Goal: Task Accomplishment & Management: Manage account settings

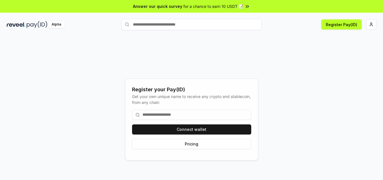
click at [209, 115] on input at bounding box center [191, 115] width 119 height 10
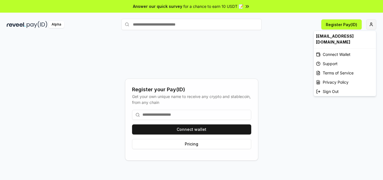
click at [371, 23] on html "Answer our quick survey for a chance to earn 10 USDT 📝 Alpha Register Pay(ID) R…" at bounding box center [191, 90] width 383 height 180
click at [329, 54] on div "Connect Wallet" at bounding box center [345, 54] width 62 height 9
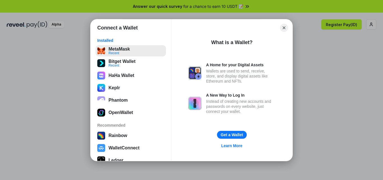
click at [133, 53] on button "MetaMask Recent" at bounding box center [131, 50] width 70 height 11
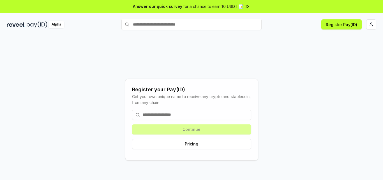
click at [190, 114] on input at bounding box center [191, 115] width 119 height 10
click at [199, 114] on input at bounding box center [191, 115] width 119 height 10
drag, startPoint x: 217, startPoint y: 121, endPoint x: 219, endPoint y: 126, distance: 5.1
click at [218, 122] on div "Continue Pricing" at bounding box center [191, 129] width 119 height 48
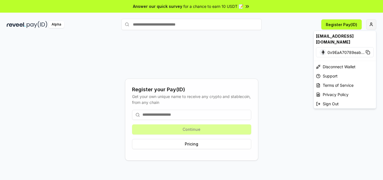
click at [369, 22] on html "Answer our quick survey for a chance to earn 10 USDT 📝 Alpha Register Pay(ID) R…" at bounding box center [191, 90] width 383 height 180
click at [212, 63] on html "Answer our quick survey for a chance to earn 10 USDT 📝 Alpha Register Pay(ID) R…" at bounding box center [191, 90] width 383 height 180
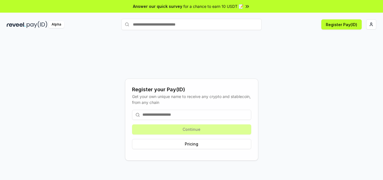
click at [192, 21] on input "text" at bounding box center [191, 24] width 140 height 11
type input "**********"
click at [237, 34] on button "sffurkanvai Pay" at bounding box center [191, 35] width 140 height 10
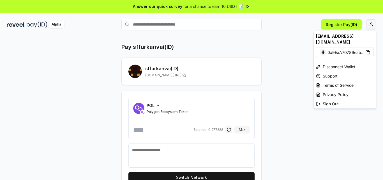
click at [369, 25] on html "Answer our quick survey for a chance to earn 10 USDT 📝 Alpha Register Pay(ID) P…" at bounding box center [191, 90] width 383 height 180
click at [346, 27] on html "Answer our quick survey for a chance to earn 10 USDT 📝 Alpha Register Pay(ID) P…" at bounding box center [191, 90] width 383 height 180
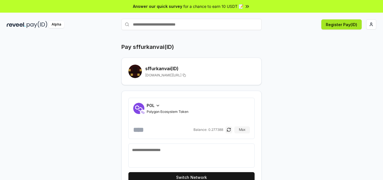
click at [347, 26] on button "Register Pay(ID)" at bounding box center [341, 24] width 40 height 10
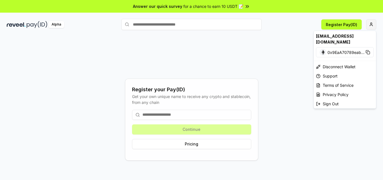
click at [372, 23] on html "Answer our quick survey for a chance to earn 10 USDT 📝 Alpha Register Pay(ID) R…" at bounding box center [191, 90] width 383 height 180
click at [371, 27] on html "Answer our quick survey for a chance to earn 10 USDT 📝 Alpha Register Pay(ID) R…" at bounding box center [191, 90] width 383 height 180
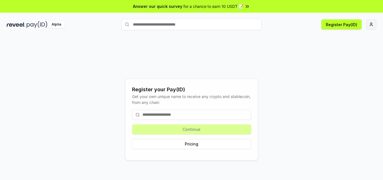
click at [371, 28] on html "Answer our quick survey for a chance to earn 10 USDT 📝 Alpha Register Pay(ID) R…" at bounding box center [191, 90] width 383 height 180
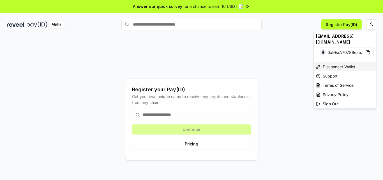
click at [345, 69] on div "Disconnect Wallet" at bounding box center [345, 66] width 62 height 9
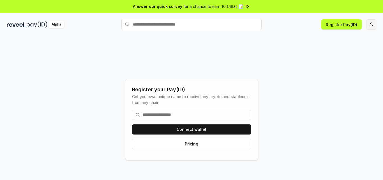
click at [370, 26] on html "Answer our quick survey for a chance to earn 10 USDT 📝 Alpha Register Pay(ID) R…" at bounding box center [191, 90] width 383 height 180
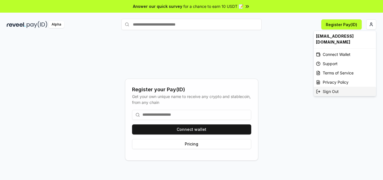
click at [338, 90] on div "Sign Out" at bounding box center [345, 91] width 62 height 9
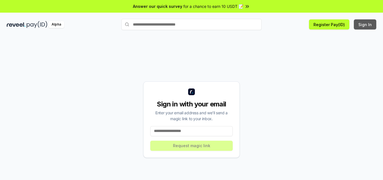
click at [364, 26] on button "Sign In" at bounding box center [365, 24] width 22 height 10
click at [199, 129] on input at bounding box center [191, 131] width 82 height 10
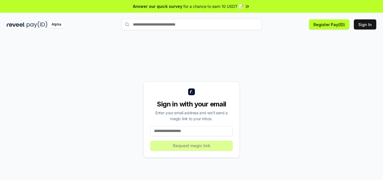
click at [129, 78] on div "Sign in with your email Enter your email address and we’ll send a magic link to…" at bounding box center [192, 119] width 370 height 153
paste input "**********"
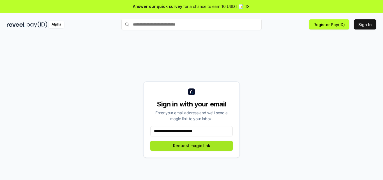
type input "**********"
click at [209, 143] on button "Request magic link" at bounding box center [191, 146] width 82 height 10
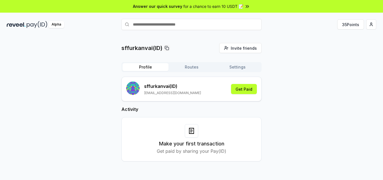
click at [192, 70] on button "Routes" at bounding box center [192, 67] width 46 height 8
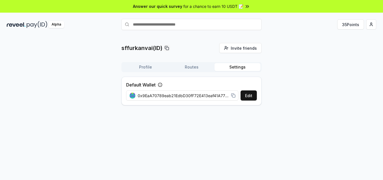
click at [241, 66] on button "Settings" at bounding box center [238, 67] width 46 height 8
click at [236, 68] on button "Settings" at bounding box center [238, 67] width 46 height 8
click at [200, 66] on button "Routes" at bounding box center [192, 67] width 46 height 8
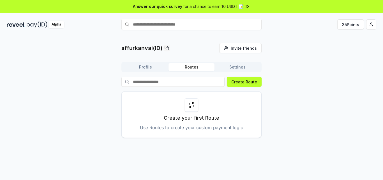
drag, startPoint x: 158, startPoint y: 66, endPoint x: 156, endPoint y: 63, distance: 3.8
click at [158, 66] on button "Profile" at bounding box center [146, 67] width 46 height 8
